Goal: Task Accomplishment & Management: Manage account settings

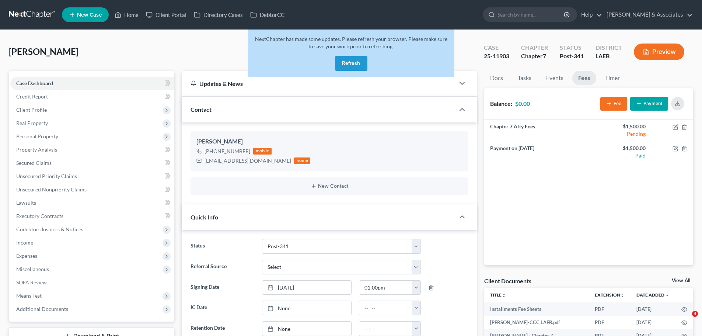
select select "19"
click at [350, 68] on button "Refresh" at bounding box center [351, 63] width 32 height 15
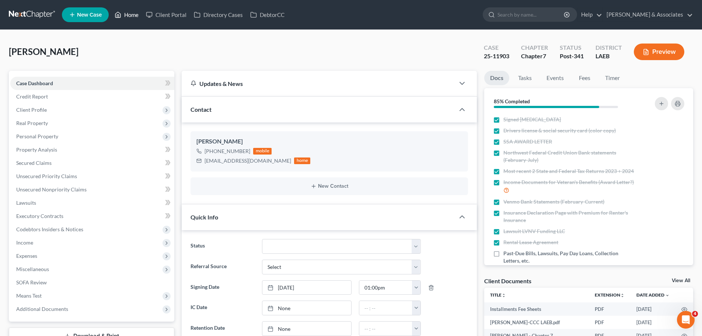
click at [129, 12] on link "Home" at bounding box center [126, 14] width 31 height 13
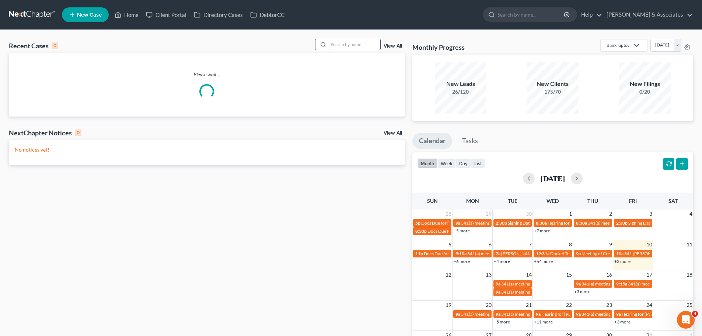
click at [329, 45] on input "search" at bounding box center [355, 44] width 52 height 11
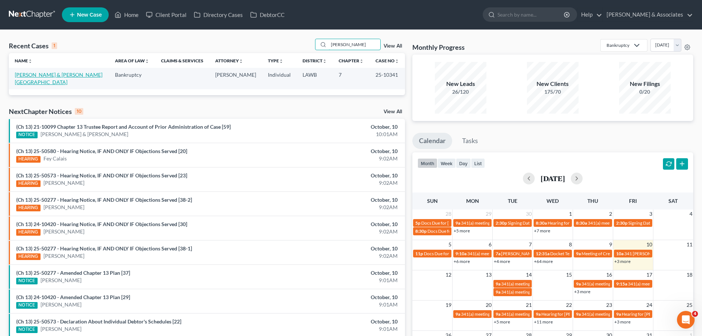
type input "[PERSON_NAME]"
click at [41, 76] on link "[PERSON_NAME] & [PERSON_NAME][GEOGRAPHIC_DATA]" at bounding box center [59, 78] width 88 height 14
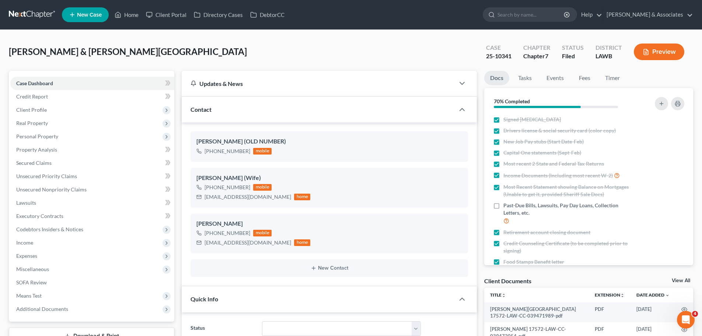
scroll to position [2012, 0]
drag, startPoint x: 204, startPoint y: 245, endPoint x: 269, endPoint y: 242, distance: 64.9
click at [269, 242] on div "[EMAIL_ADDRESS][DOMAIN_NAME] home" at bounding box center [253, 243] width 114 height 10
copy div "[EMAIL_ADDRESS][DOMAIN_NAME]"
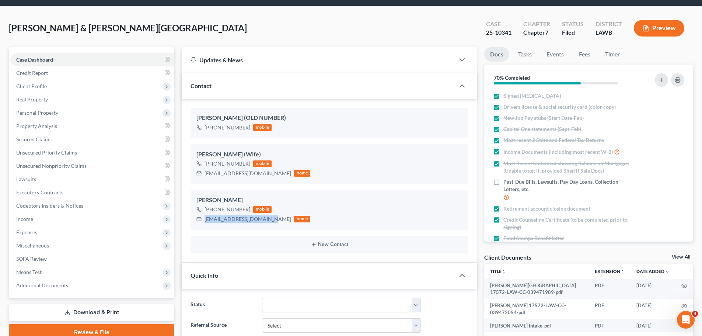
scroll to position [0, 0]
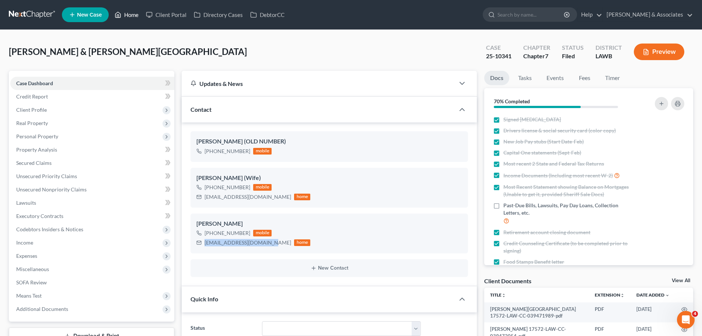
click at [126, 12] on link "Home" at bounding box center [126, 14] width 31 height 13
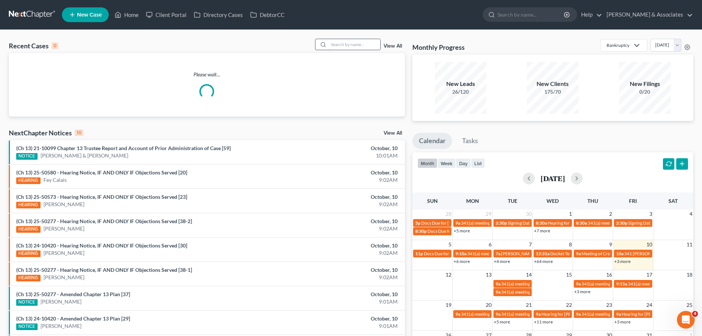
click at [344, 44] on input "search" at bounding box center [355, 44] width 52 height 11
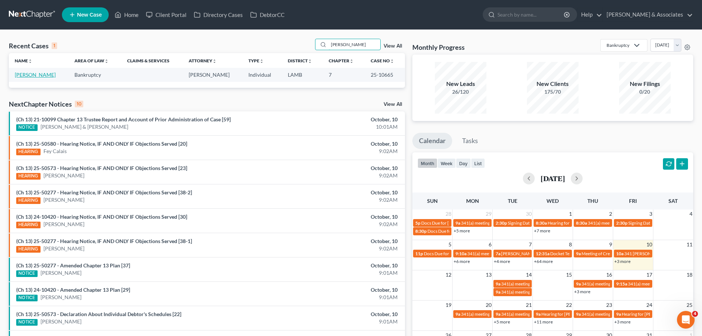
type input "[PERSON_NAME]"
click at [34, 73] on link "[PERSON_NAME]" at bounding box center [35, 74] width 41 height 6
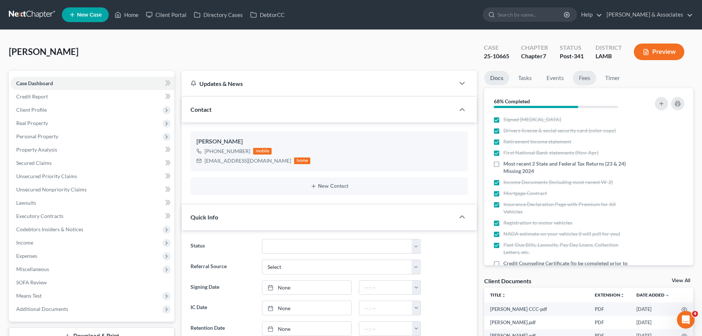
click at [581, 80] on link "Fees" at bounding box center [584, 78] width 24 height 14
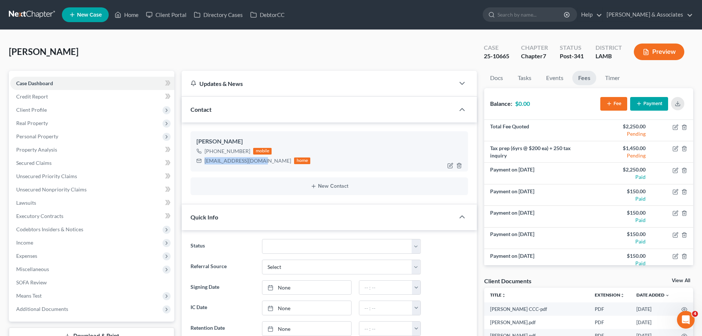
drag, startPoint x: 204, startPoint y: 161, endPoint x: 258, endPoint y: 159, distance: 53.8
click at [258, 159] on div "[EMAIL_ADDRESS][DOMAIN_NAME]" at bounding box center [247, 160] width 87 height 7
copy div "[EMAIL_ADDRESS][DOMAIN_NAME]"
drag, startPoint x: 483, startPoint y: 57, endPoint x: 509, endPoint y: 62, distance: 25.7
click at [509, 62] on div "Case 25-10665" at bounding box center [496, 53] width 37 height 22
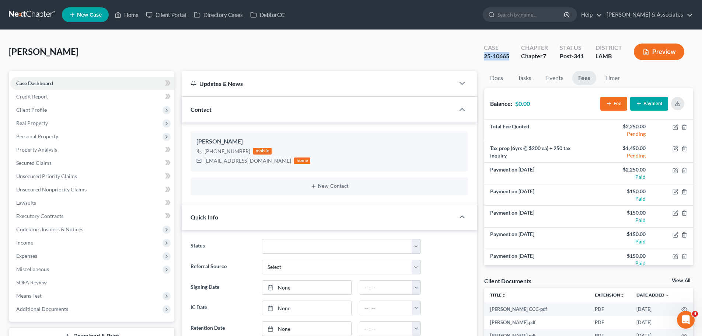
copy div "25-10665"
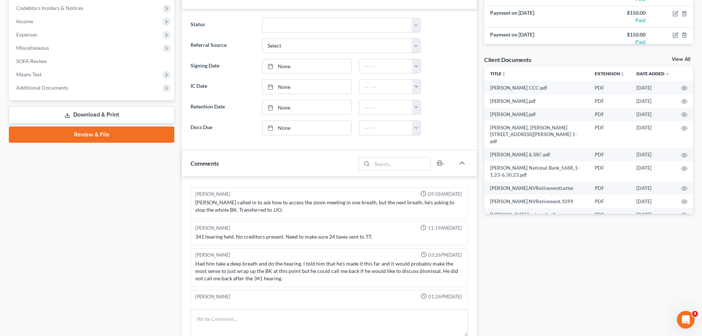
scroll to position [3342, 0]
click at [231, 321] on textarea at bounding box center [328, 322] width 277 height 27
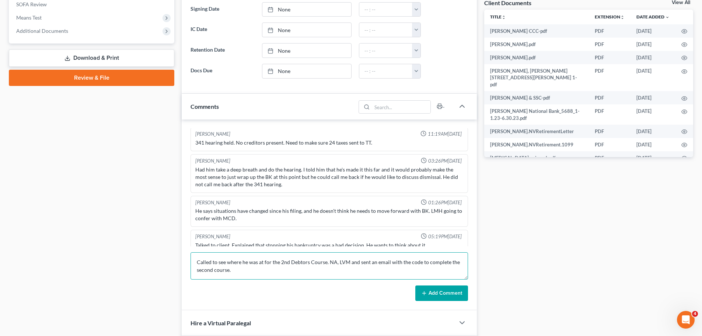
scroll to position [332, 0]
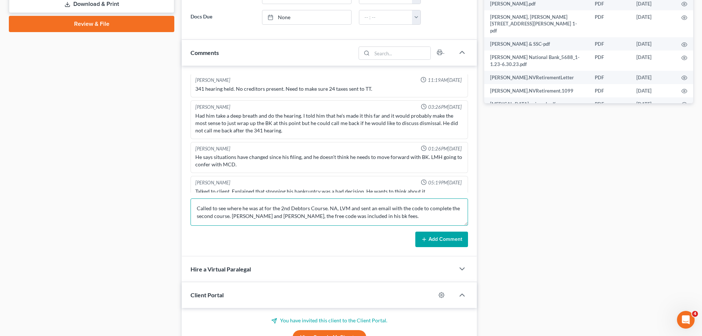
type textarea "Called to see where he was at for the 2nd Debtors Course. NA, LVM and sent an e…"
click at [435, 239] on button "Add Comment" at bounding box center [441, 238] width 53 height 15
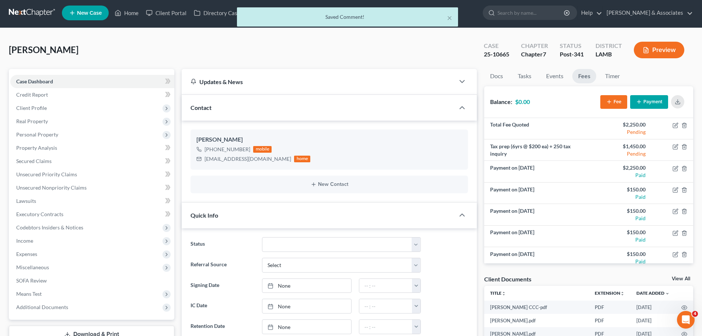
scroll to position [0, 0]
